Goal: Transaction & Acquisition: Book appointment/travel/reservation

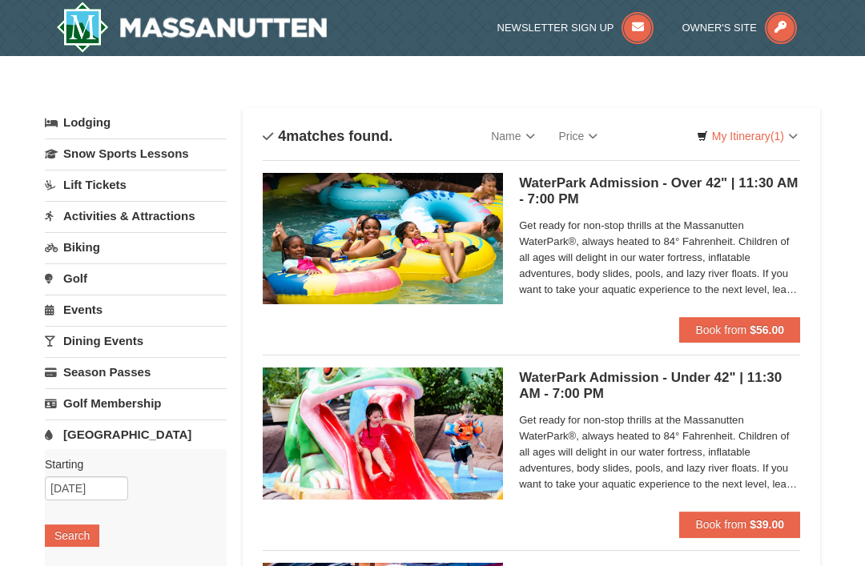
click at [749, 328] on button "Book from $56.00" at bounding box center [739, 330] width 121 height 26
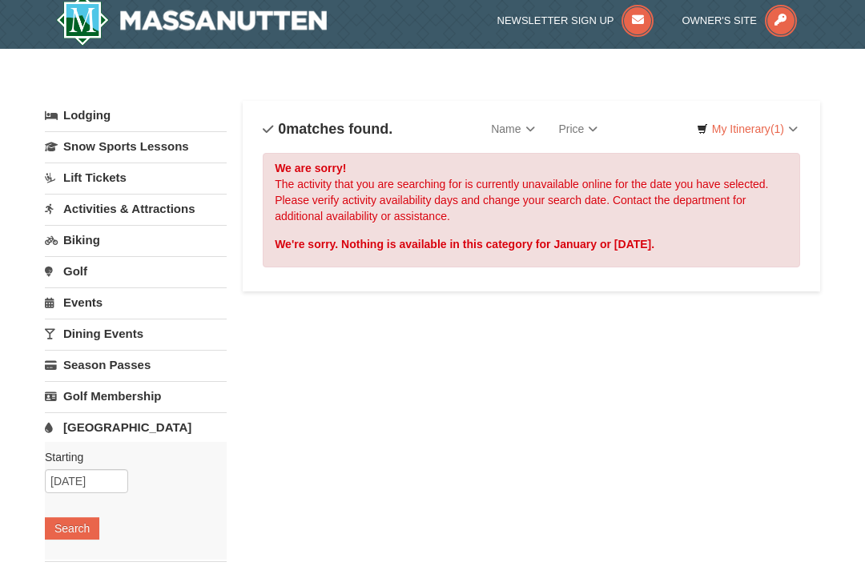
scroll to position [8, 0]
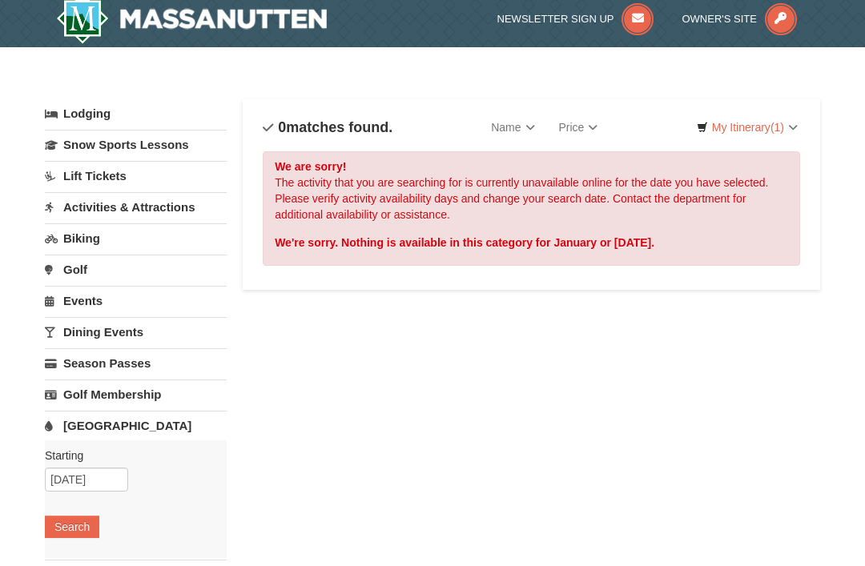
click at [96, 209] on link "Activities & Attractions" at bounding box center [136, 208] width 182 height 30
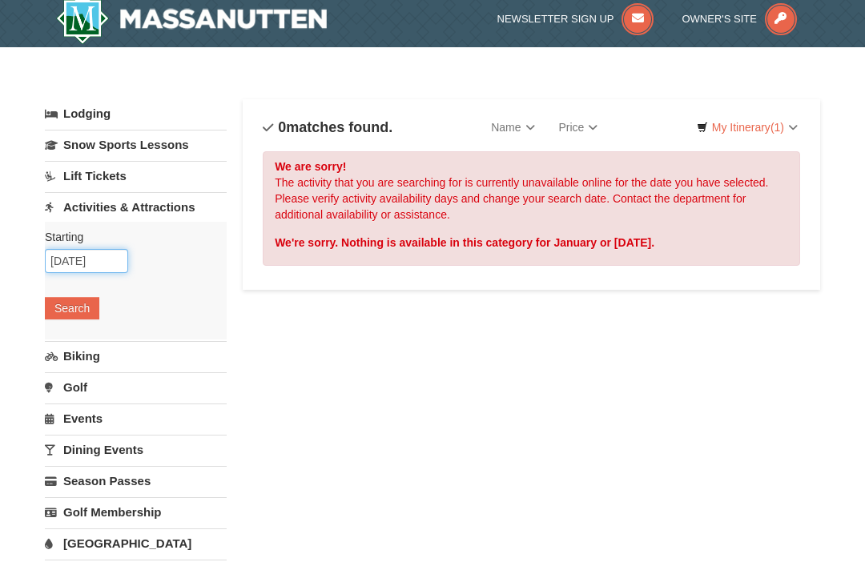
click at [69, 261] on input "01/01/2026" at bounding box center [86, 261] width 83 height 24
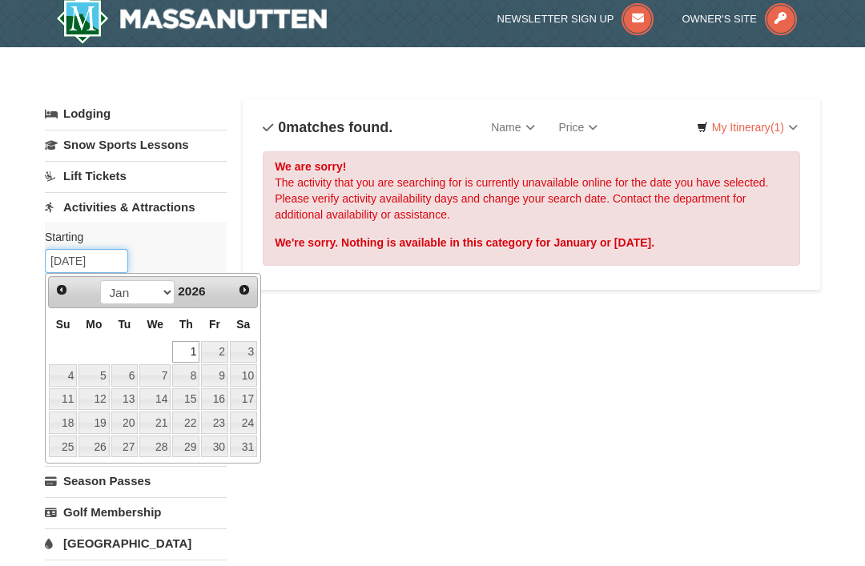
scroll to position [8, 0]
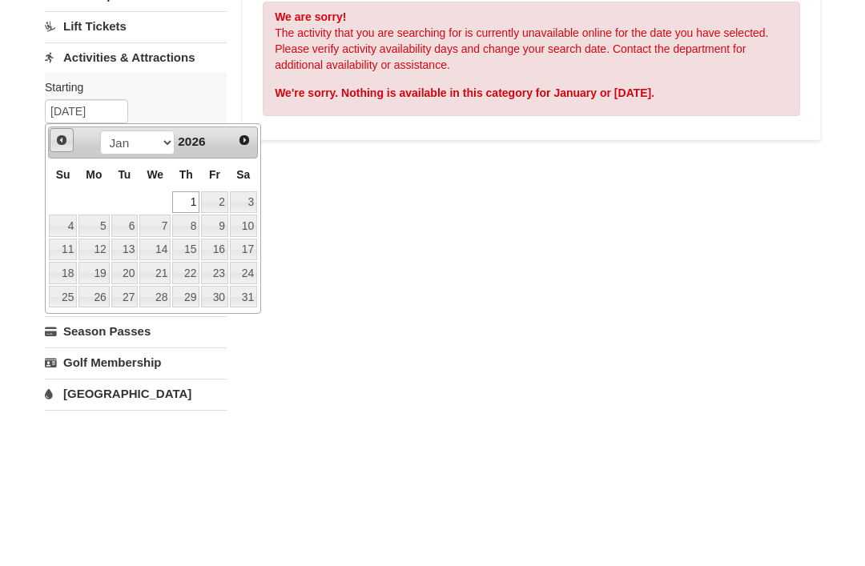
click at [55, 284] on span "Prev" at bounding box center [61, 290] width 13 height 13
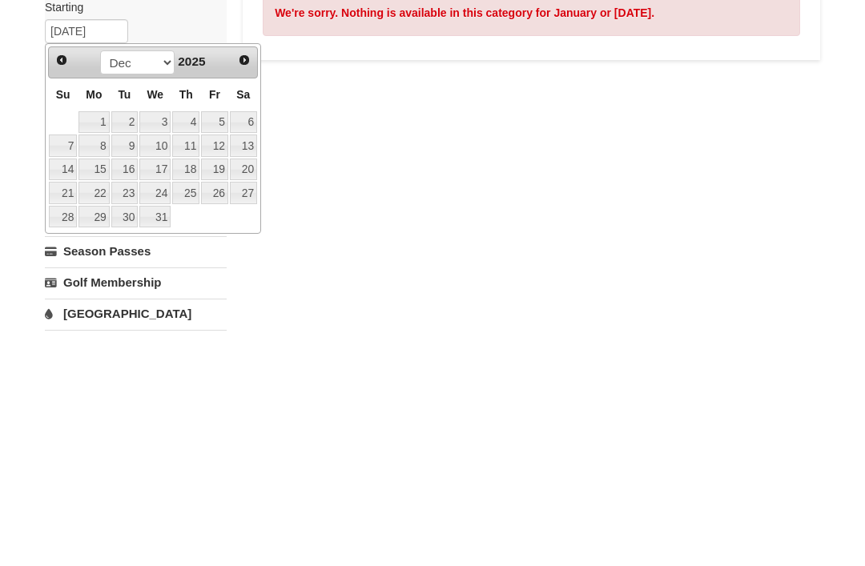
click at [103, 437] on link "29" at bounding box center [93, 448] width 30 height 22
type input "[DATE]"
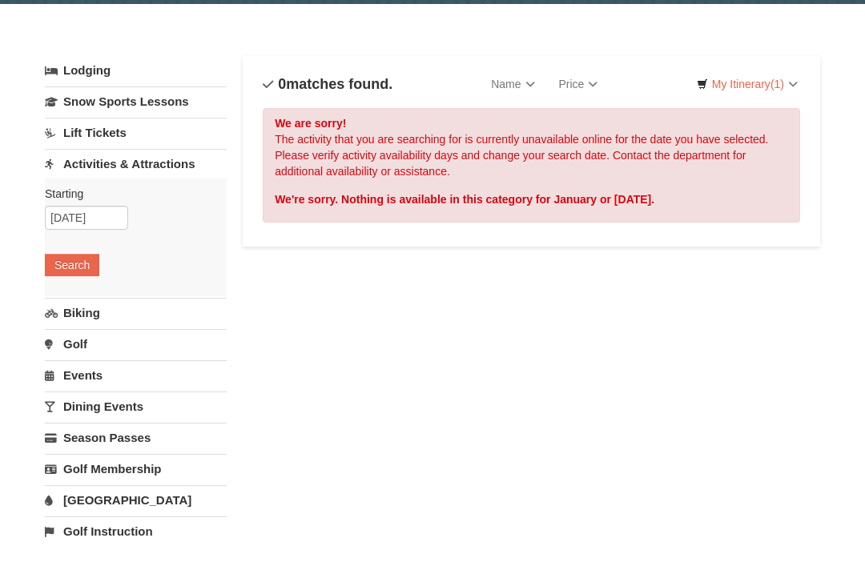
scroll to position [54, 0]
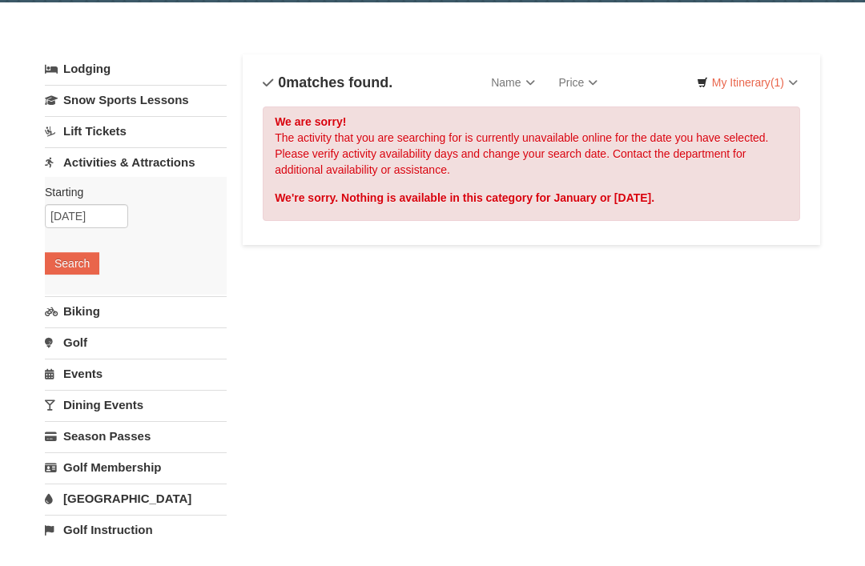
click at [66, 268] on button "Search" at bounding box center [72, 263] width 54 height 22
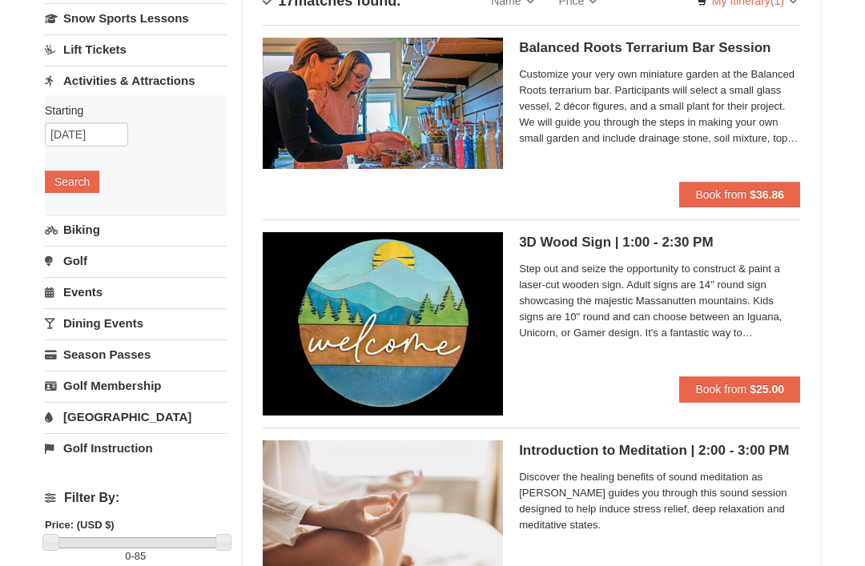
scroll to position [135, 0]
click at [71, 409] on link "[GEOGRAPHIC_DATA]" at bounding box center [136, 417] width 182 height 30
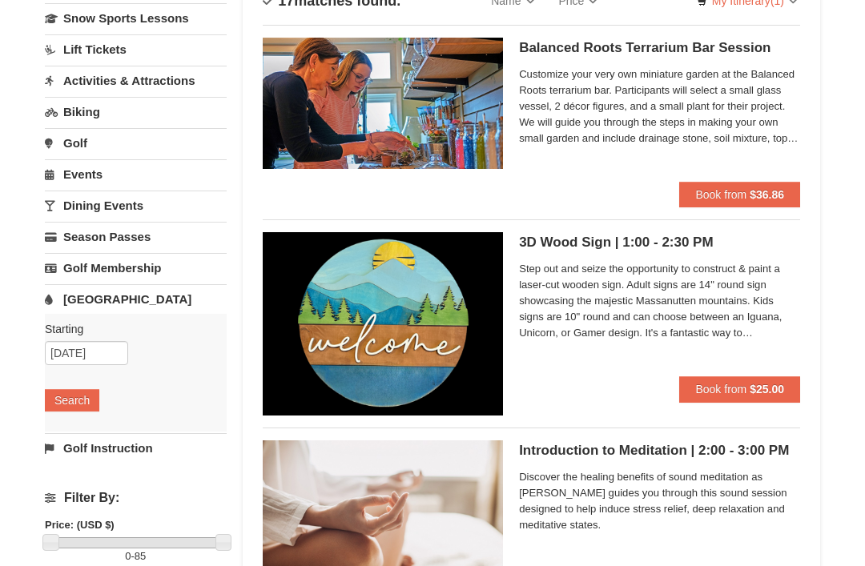
click at [66, 396] on button "Search" at bounding box center [72, 400] width 54 height 22
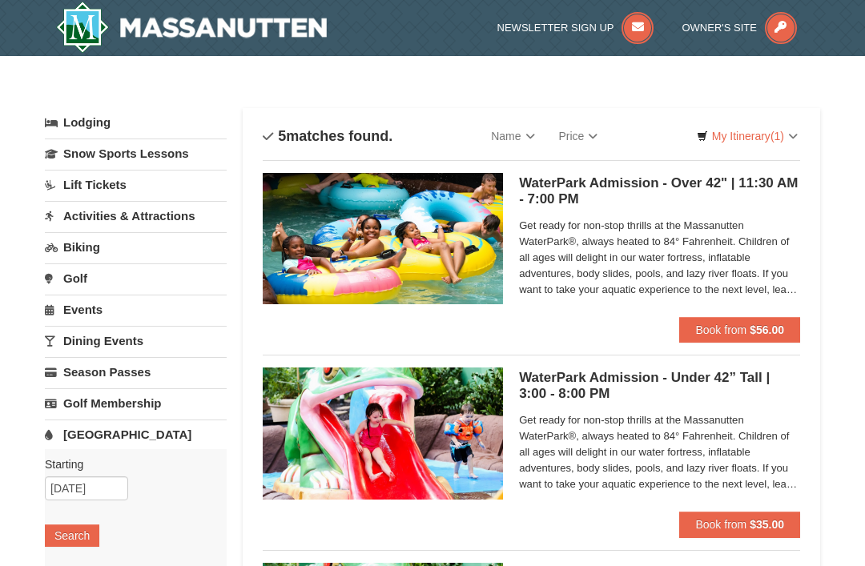
click at [746, 338] on button "Book from $56.00" at bounding box center [739, 330] width 121 height 26
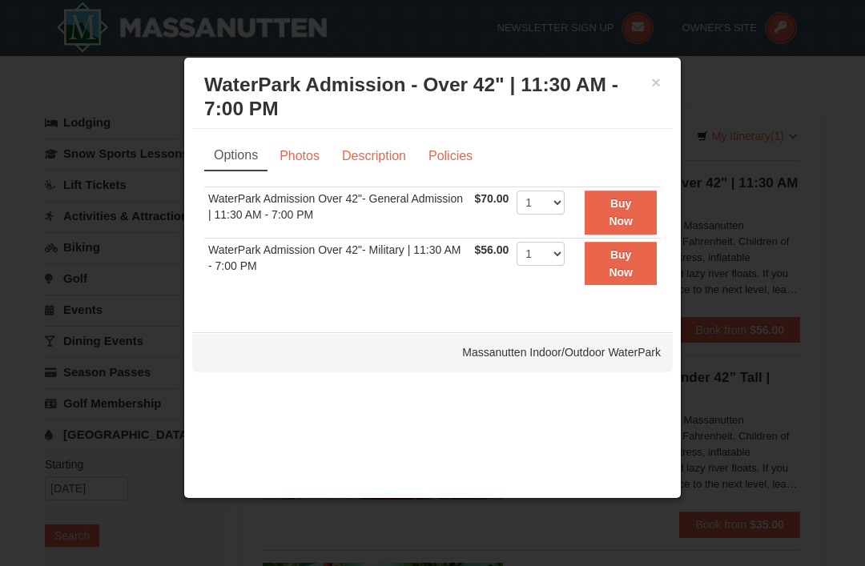
click at [658, 78] on button "×" at bounding box center [656, 82] width 10 height 16
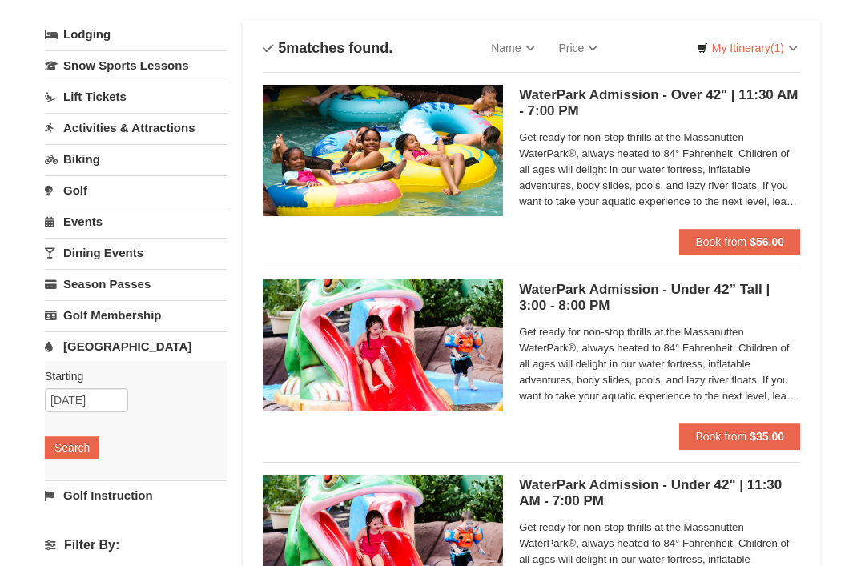
scroll to position [90, 0]
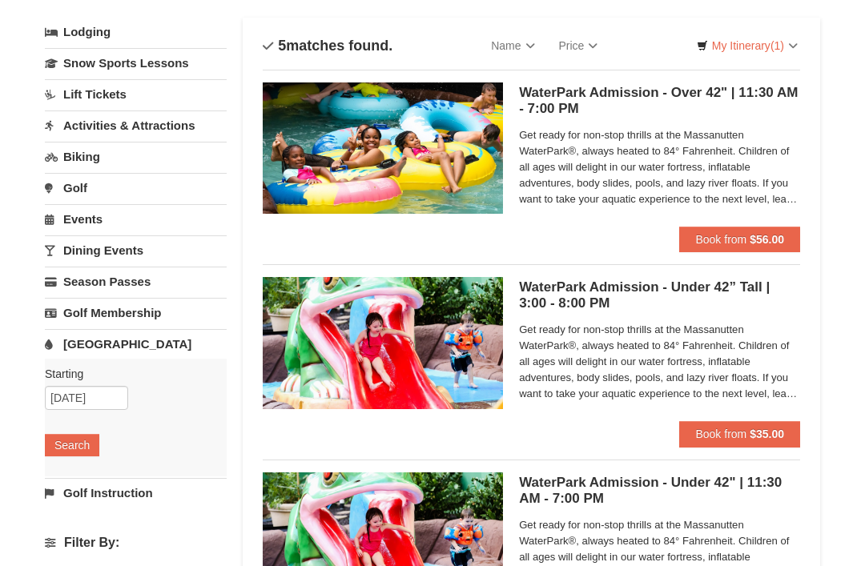
click at [748, 439] on button "Book from $35.00" at bounding box center [739, 435] width 121 height 26
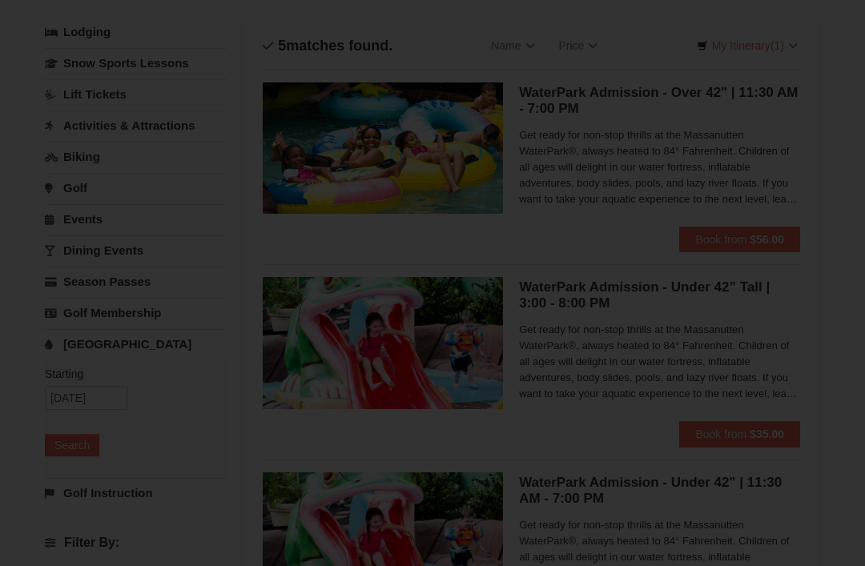
scroll to position [91, 0]
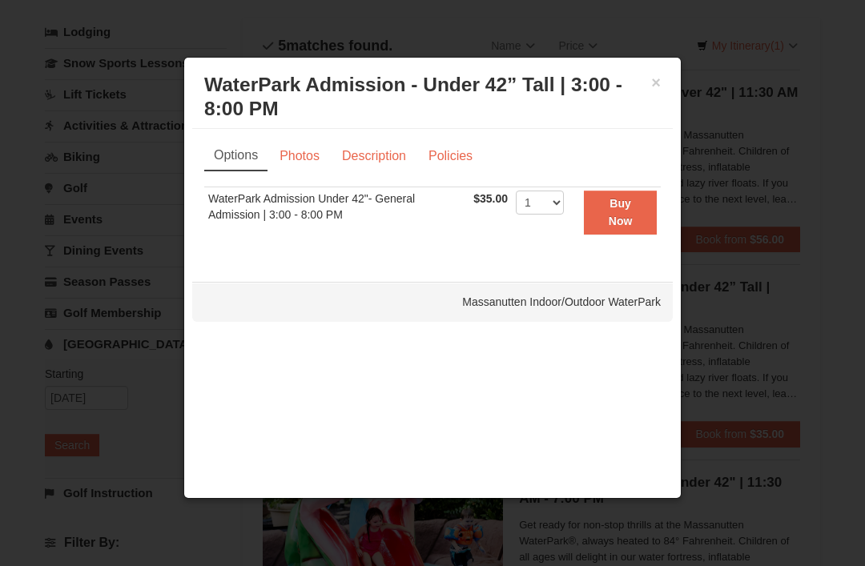
click at [647, 87] on h3 "WaterPark Admission - Under 42” Tall | 3:00 - 8:00 PM Massanutten Indoor/Outdoo…" at bounding box center [432, 97] width 457 height 48
click at [654, 77] on button "×" at bounding box center [656, 82] width 10 height 16
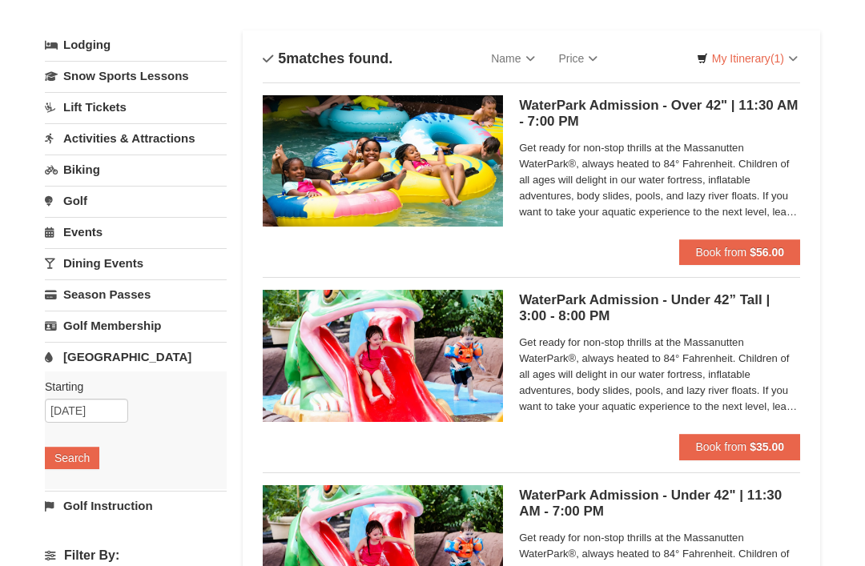
scroll to position [0, 0]
